Goal: Find specific page/section: Find specific page/section

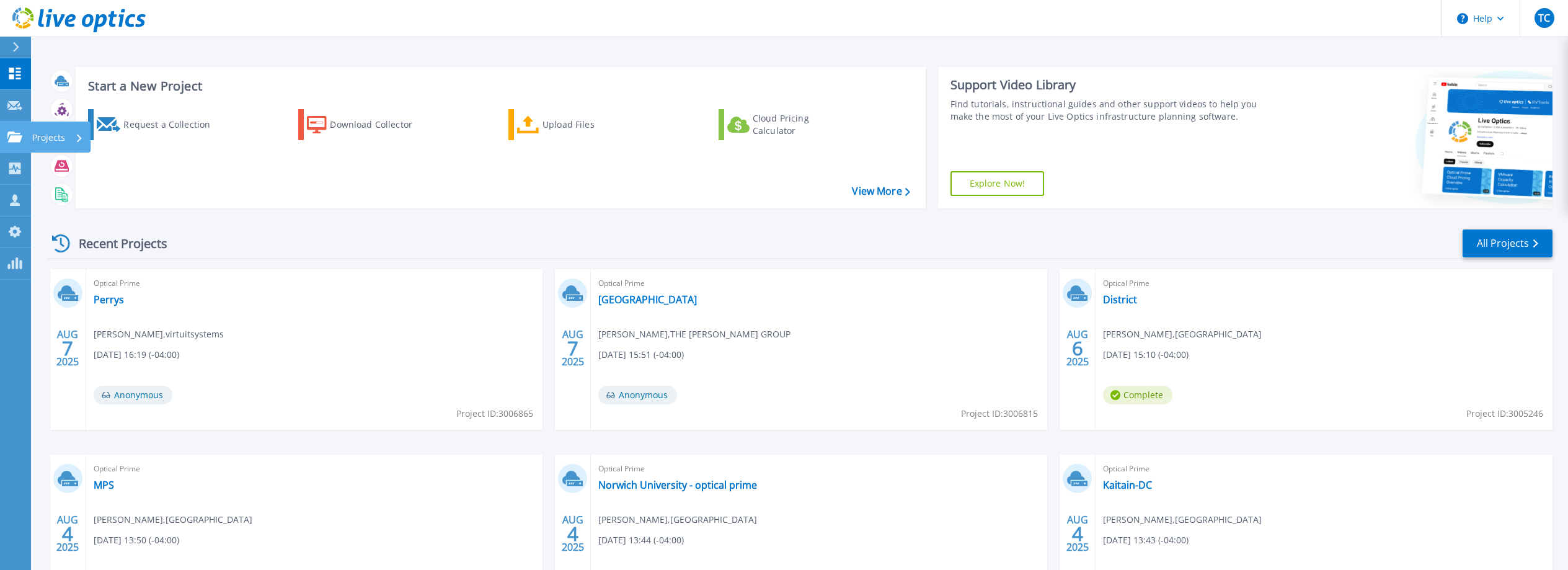
click at [48, 134] on p "Projects" at bounding box center [49, 137] width 33 height 32
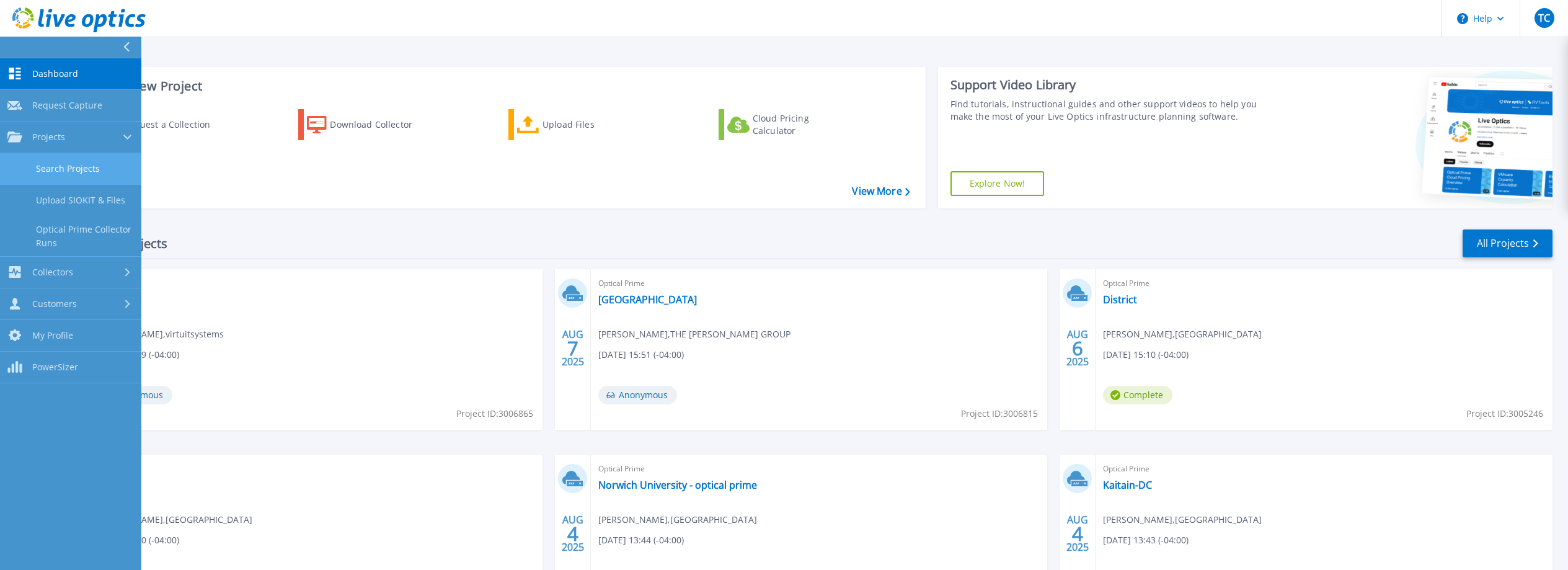
click at [82, 172] on link "Search Projects" at bounding box center [70, 168] width 141 height 32
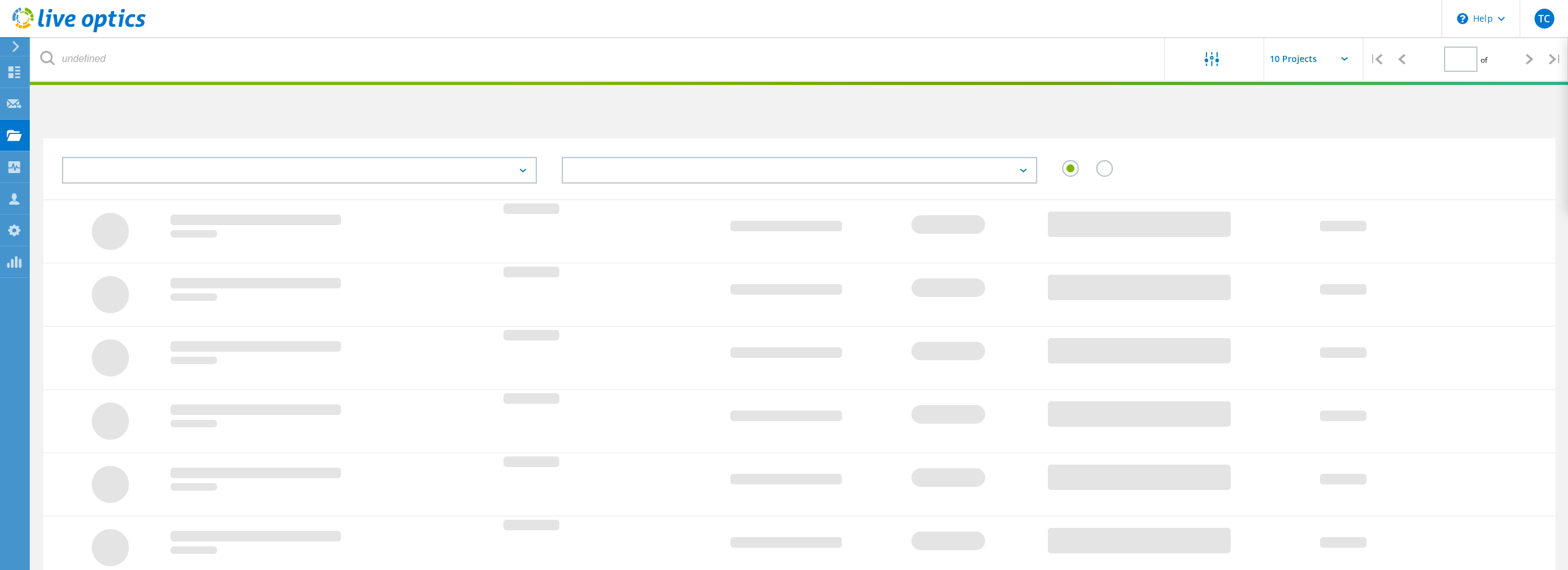
type input "1"
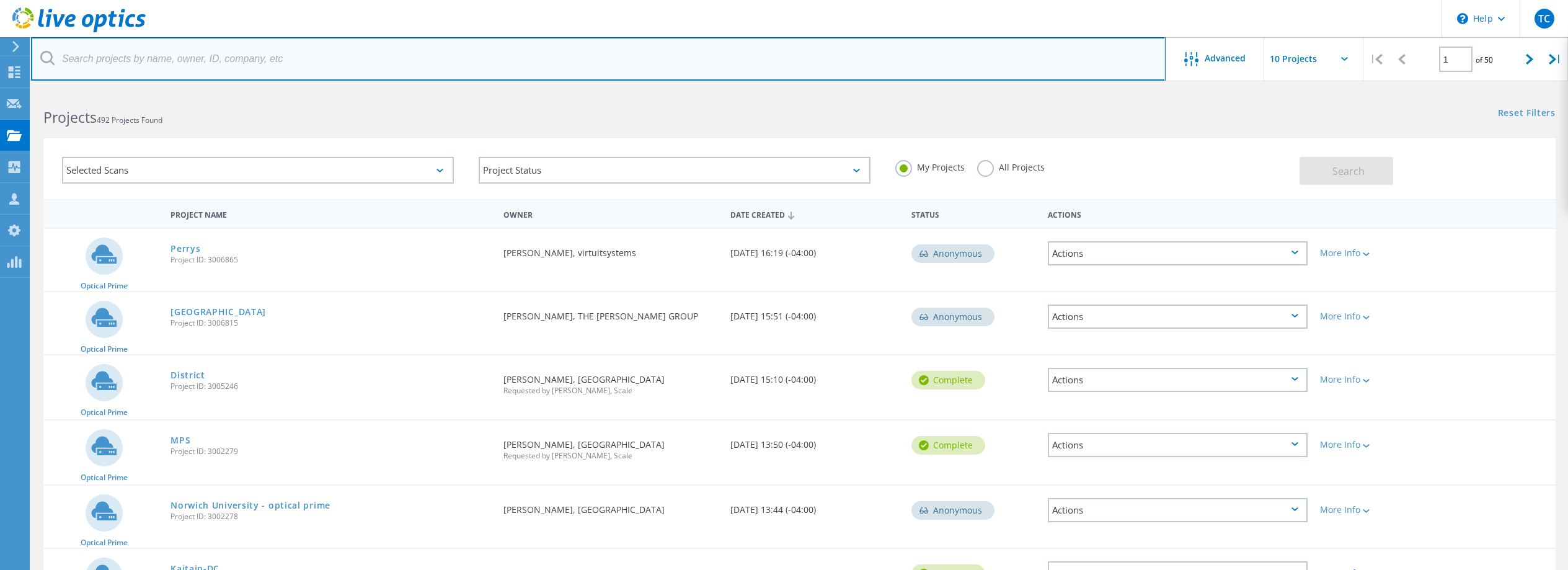
click at [804, 53] on input "text" at bounding box center [598, 58] width 1135 height 44
type input "l"
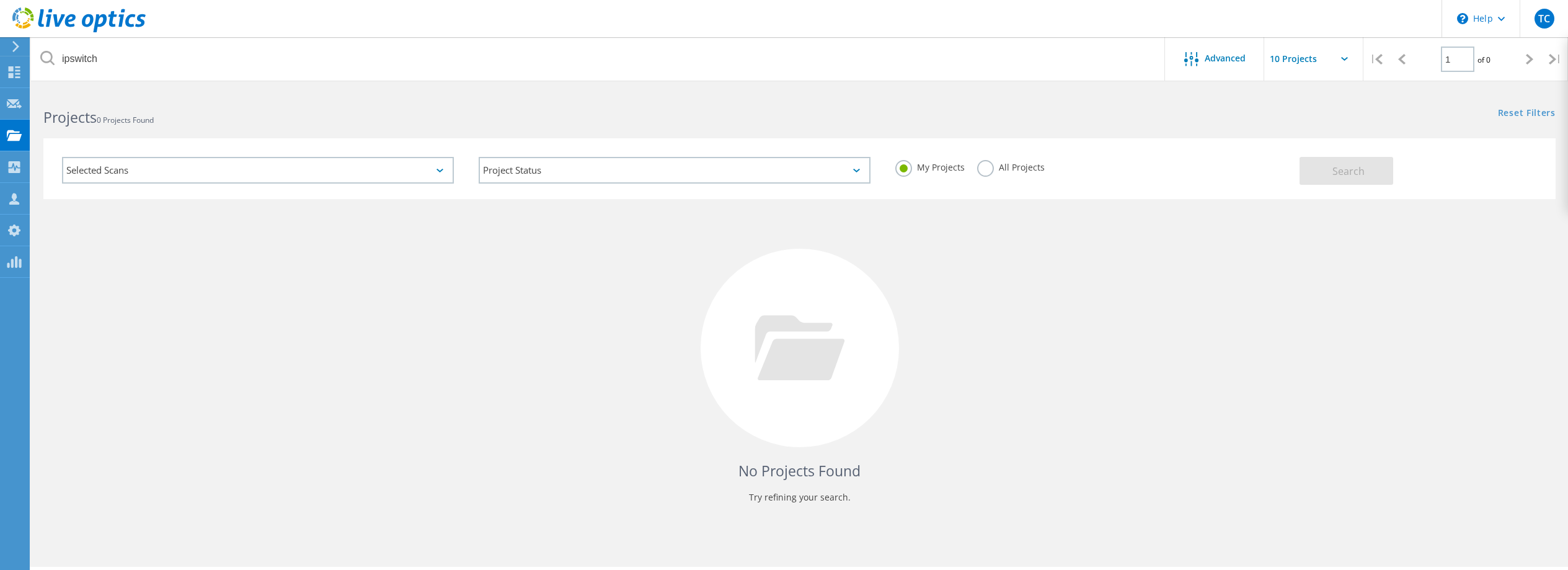
click at [993, 171] on label "All Projects" at bounding box center [1011, 165] width 67 height 12
click at [0, 0] on input "All Projects" at bounding box center [0, 0] width 0 height 0
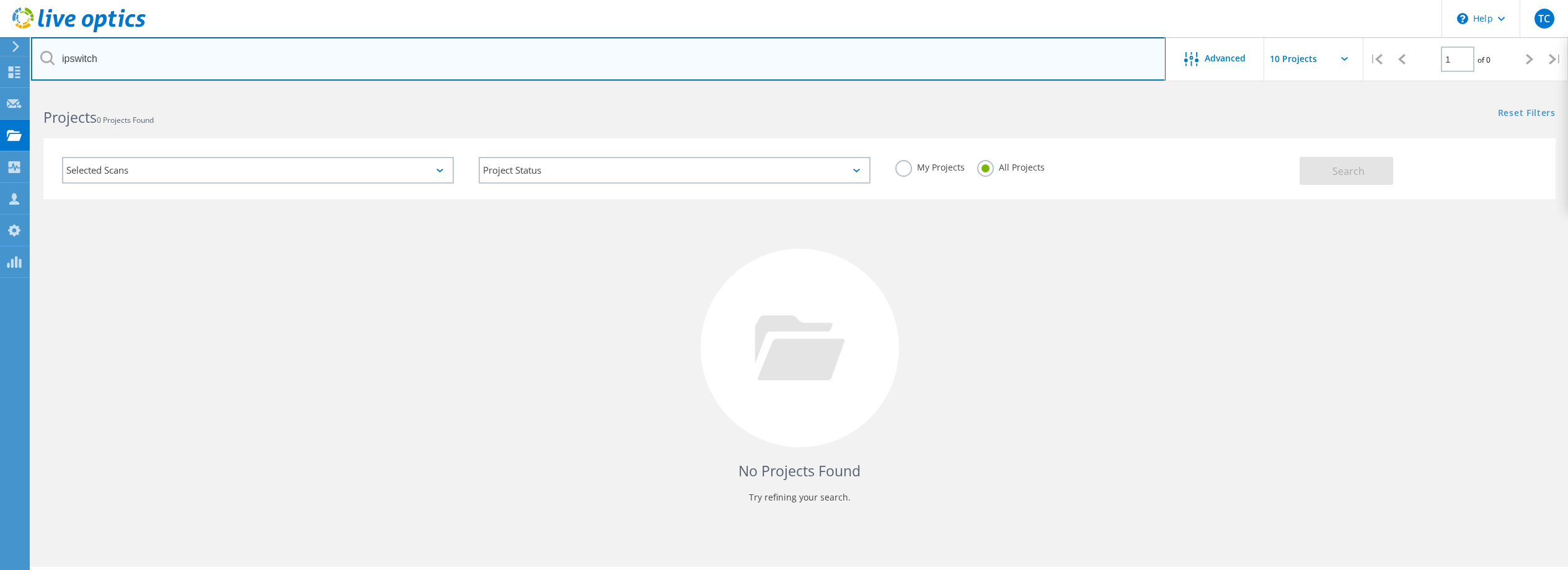
click at [506, 59] on input "ipswitch" at bounding box center [598, 58] width 1135 height 44
type input "[GEOGRAPHIC_DATA]"
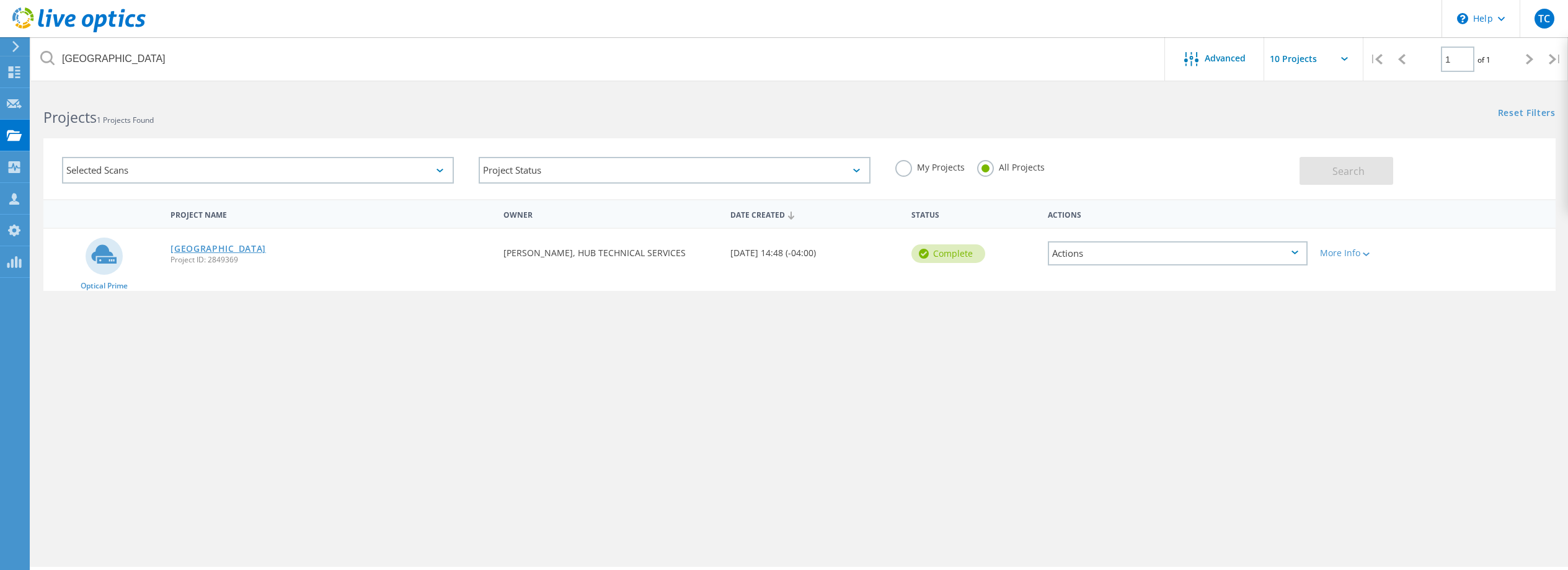
click at [188, 251] on link "[GEOGRAPHIC_DATA]" at bounding box center [218, 248] width 95 height 9
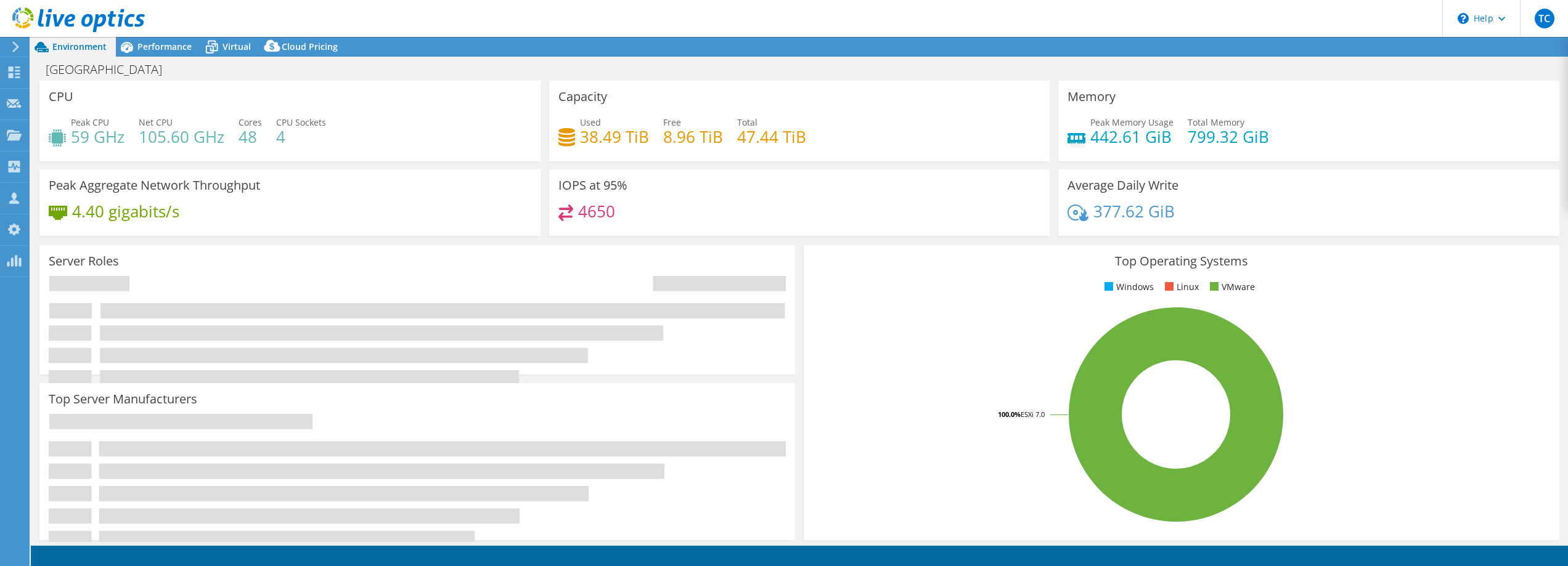
select select "USD"
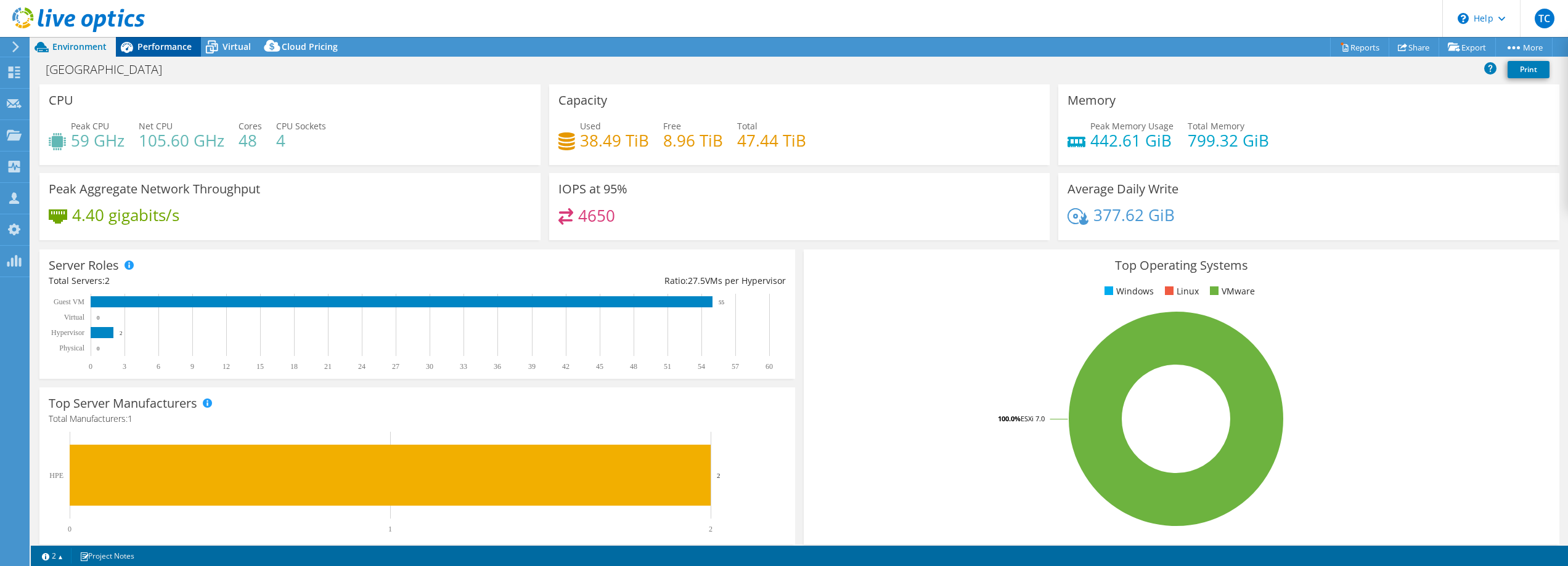
click at [165, 46] on span "Performance" at bounding box center [164, 46] width 54 height 12
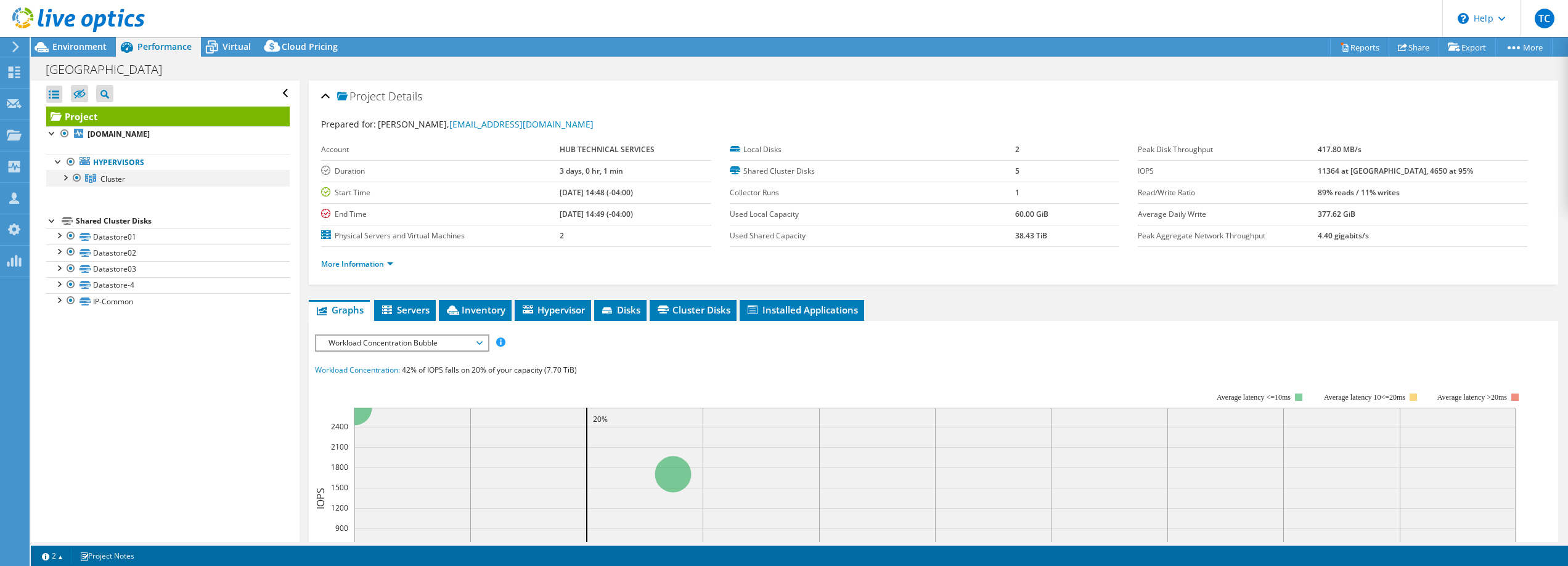
click at [66, 178] on div at bounding box center [65, 177] width 13 height 13
click at [69, 178] on div at bounding box center [65, 177] width 13 height 13
click at [53, 160] on div at bounding box center [58, 160] width 13 height 13
click at [52, 162] on div at bounding box center [58, 160] width 13 height 13
click at [78, 49] on span "Environment" at bounding box center [79, 46] width 54 height 12
